Goal: Task Accomplishment & Management: Manage account settings

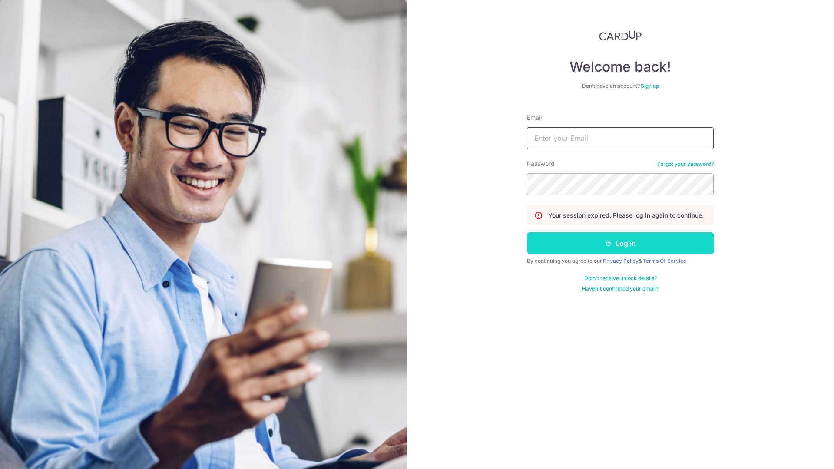
type input "[EMAIL_ADDRESS][PERSON_NAME][DOMAIN_NAME]"
click at [596, 234] on button "Log in" at bounding box center [620, 243] width 187 height 22
click at [605, 248] on button "Log in" at bounding box center [620, 243] width 187 height 22
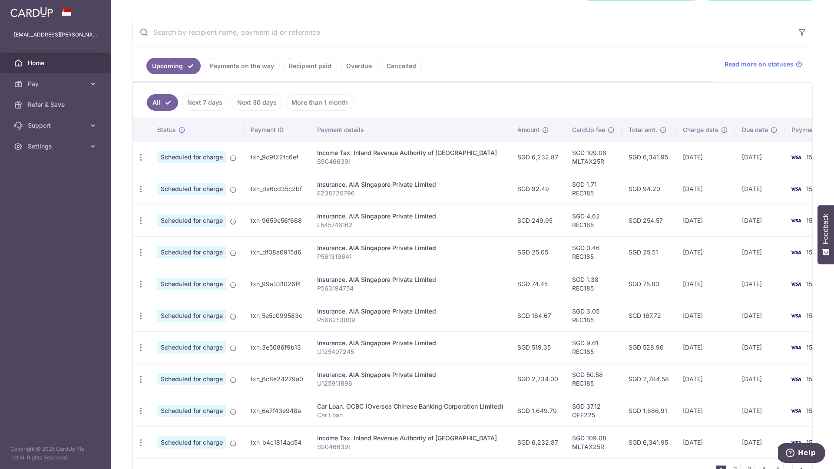
scroll to position [130, 0]
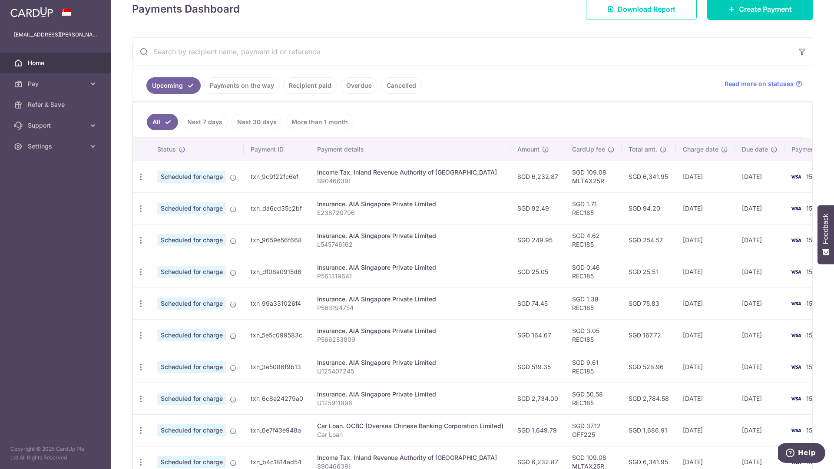
click at [325, 88] on link "Recipient paid" at bounding box center [310, 85] width 54 height 16
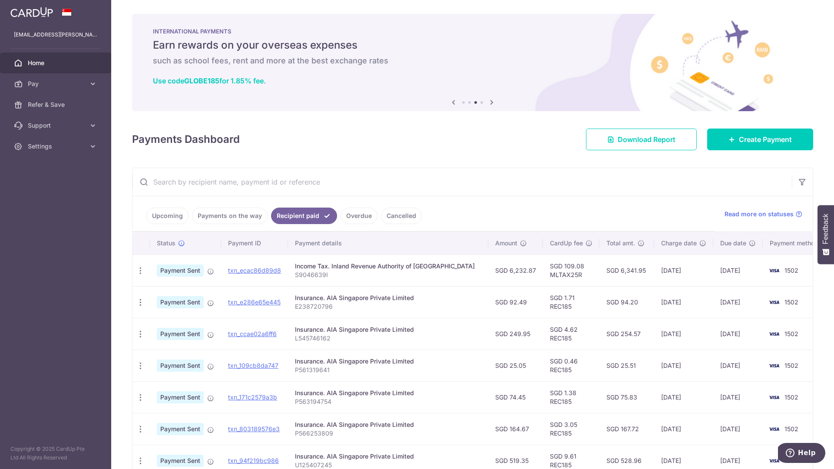
scroll to position [17, 0]
